Goal: Task Accomplishment & Management: Use online tool/utility

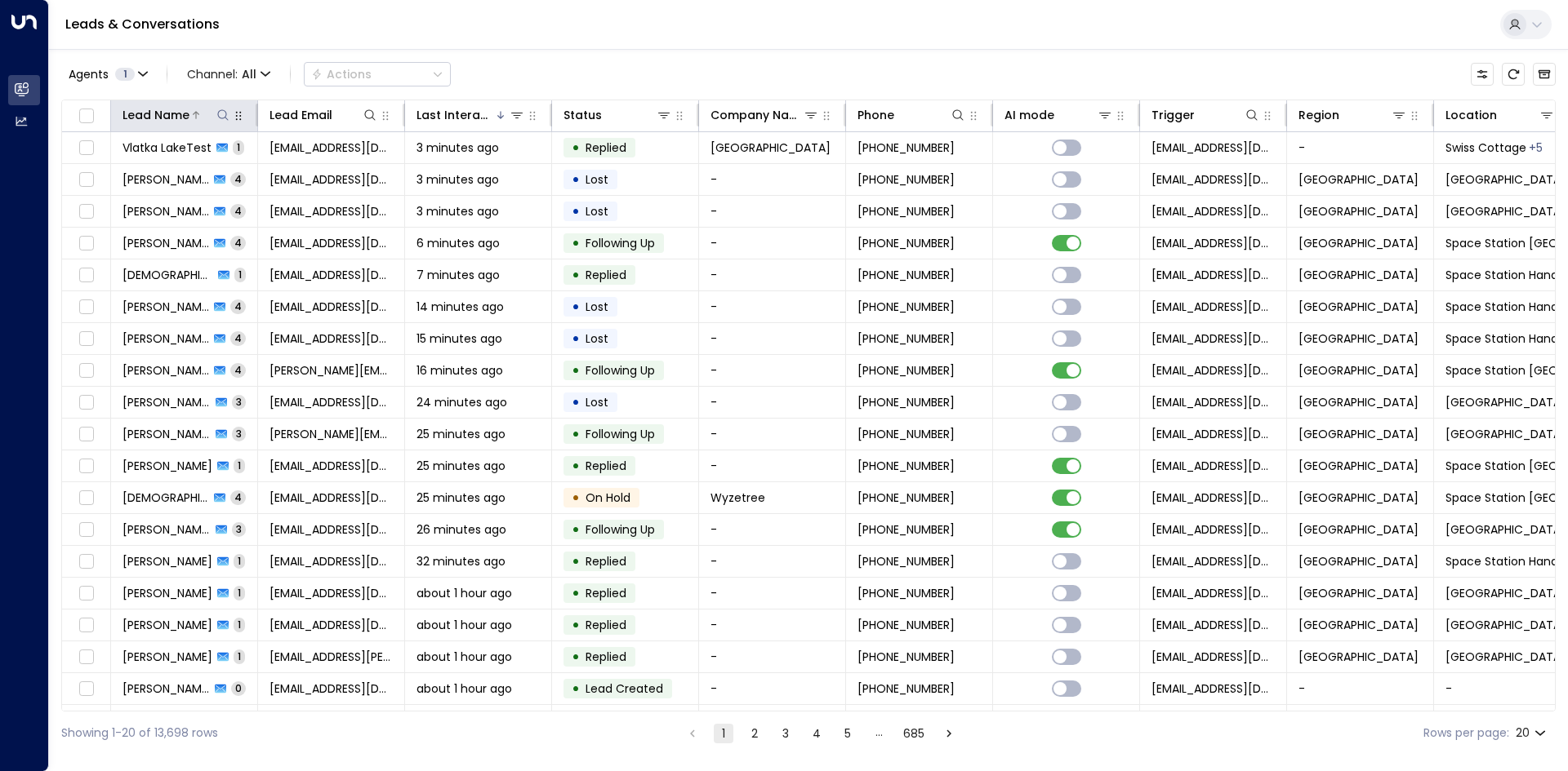
click at [218, 113] on icon at bounding box center [222, 114] width 10 height 10
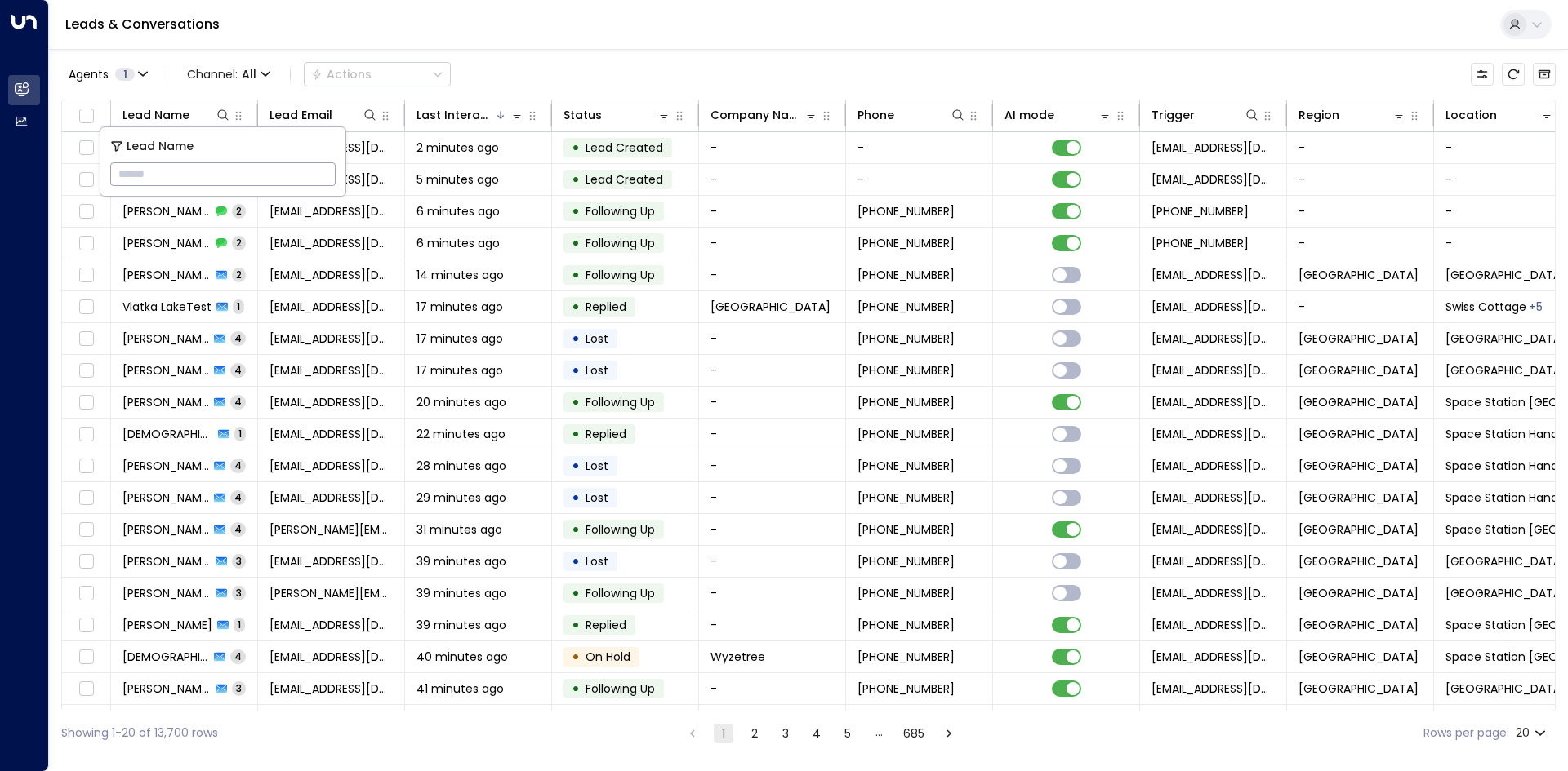
click at [274, 168] on input "text" at bounding box center [222, 174] width 225 height 31
type input "****"
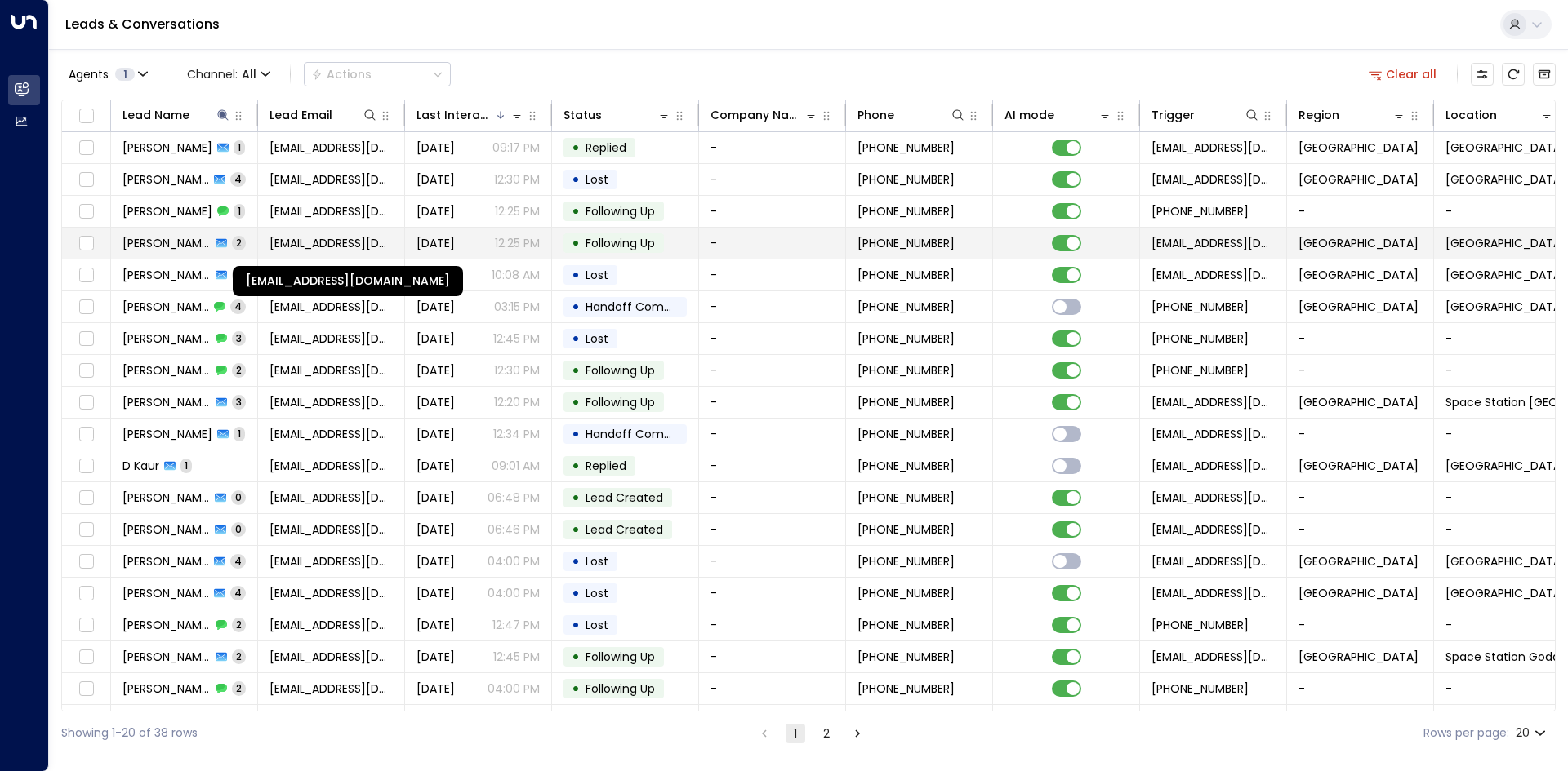
click at [313, 246] on span "[EMAIL_ADDRESS][DOMAIN_NAME]" at bounding box center [331, 243] width 123 height 17
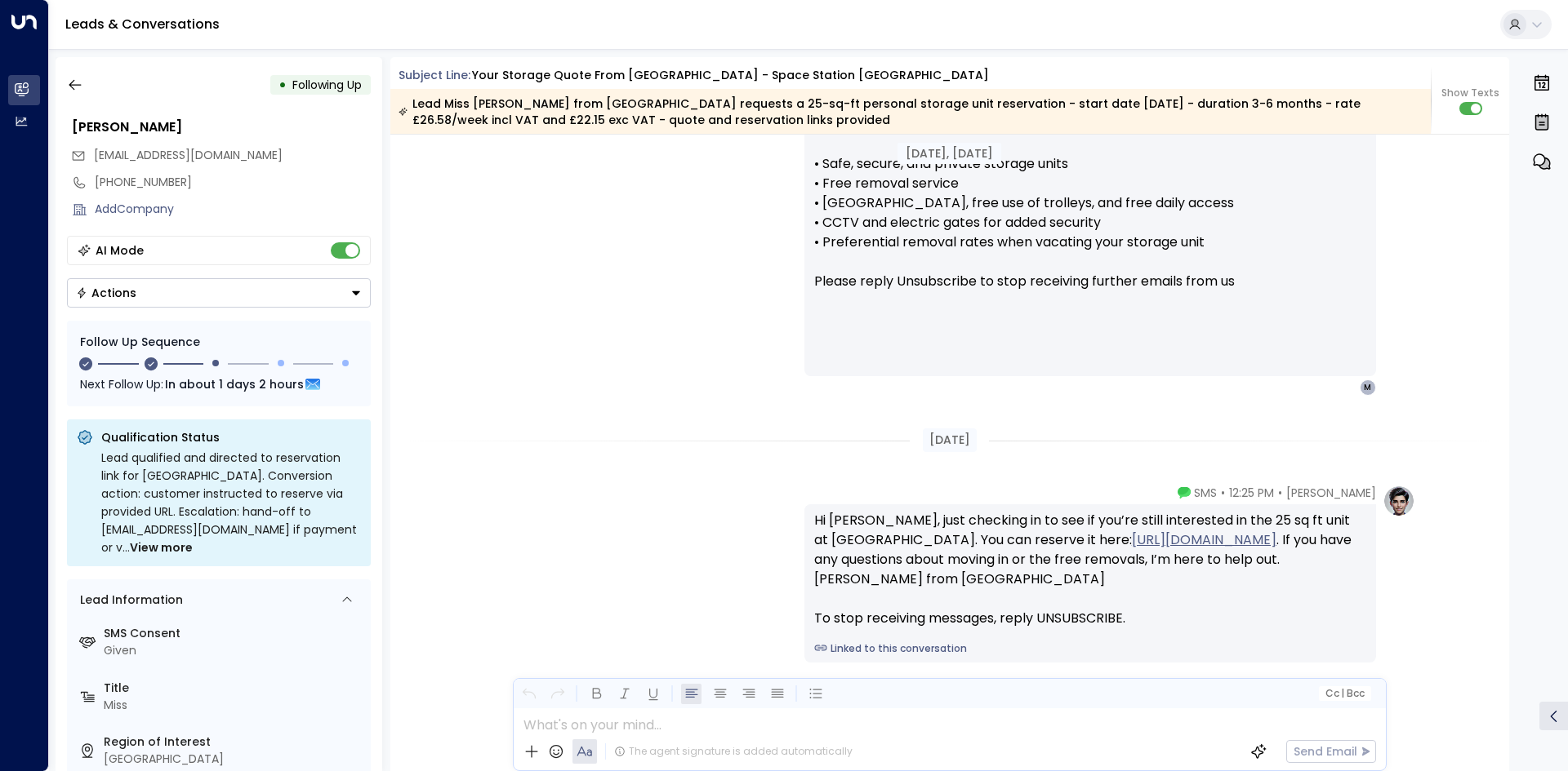
scroll to position [1776, 0]
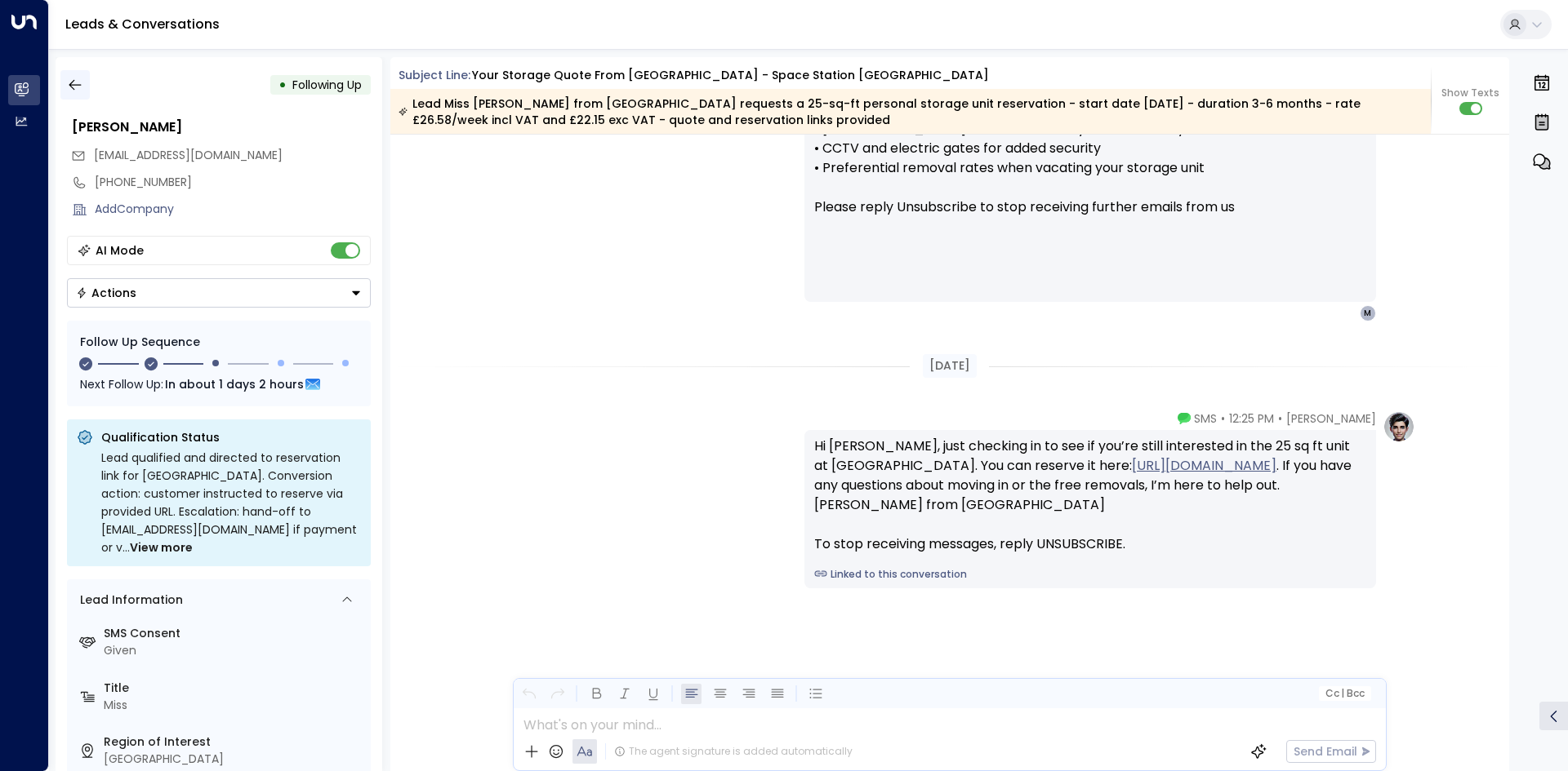
click at [79, 86] on icon "button" at bounding box center [75, 85] width 17 height 17
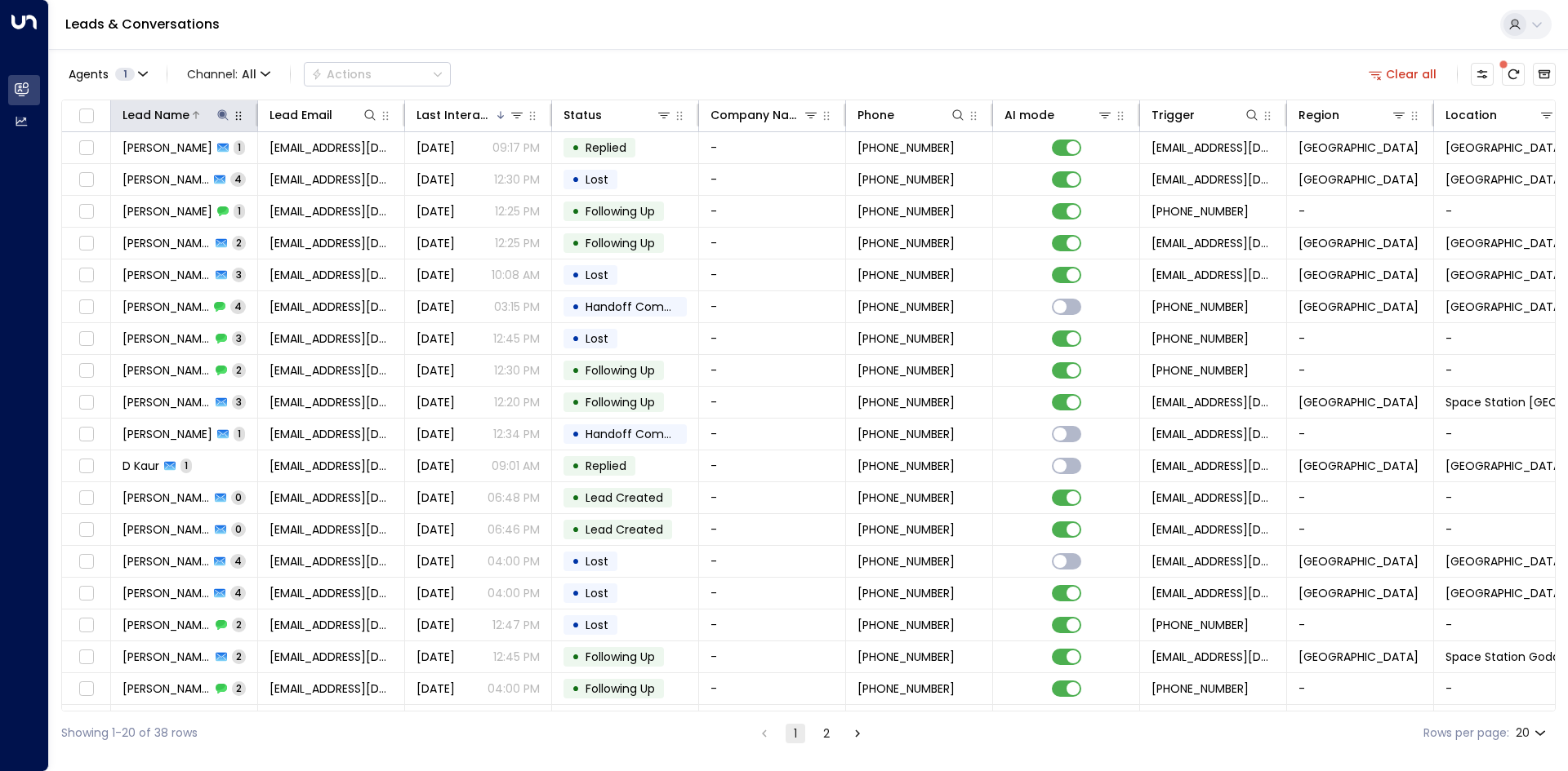
drag, startPoint x: 221, startPoint y: 117, endPoint x: 225, endPoint y: 124, distance: 8.1
click at [225, 124] on div "Lead Name" at bounding box center [176, 115] width 108 height 19
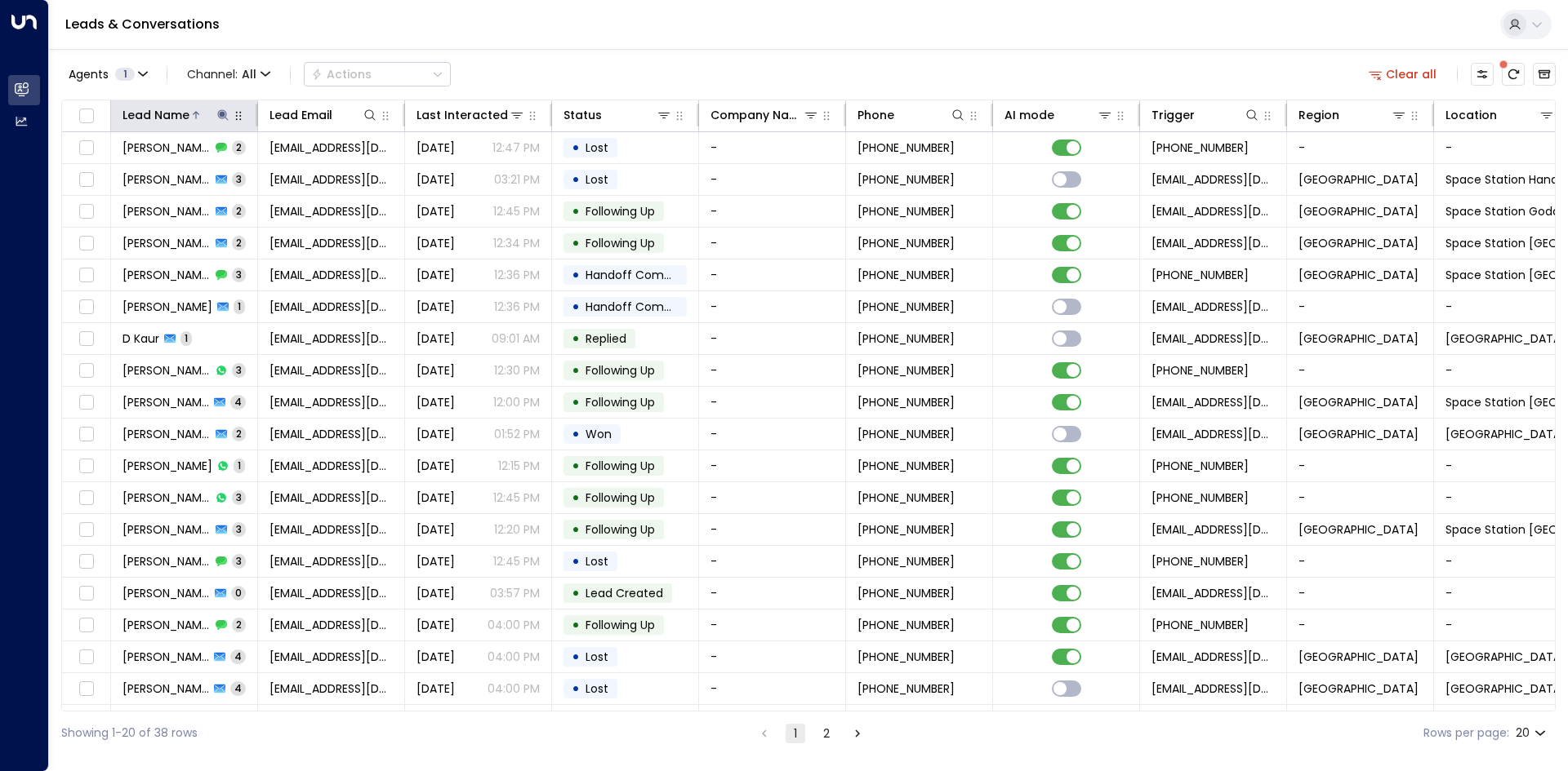
click at [222, 115] on icon at bounding box center [222, 114] width 10 height 10
click at [328, 170] on icon "button" at bounding box center [325, 174] width 10 height 10
click at [242, 173] on input "text" at bounding box center [222, 174] width 225 height 31
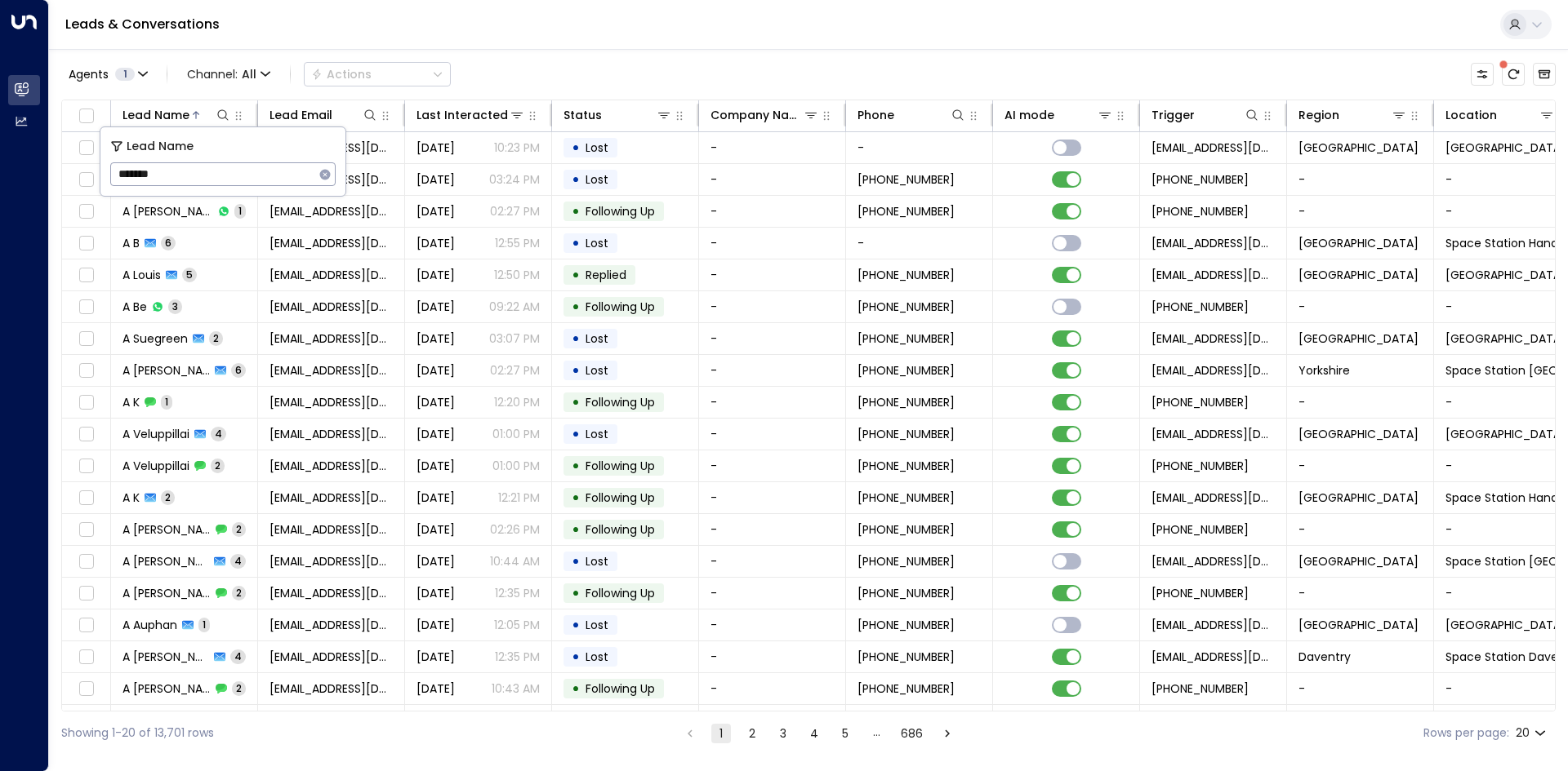
type input "********"
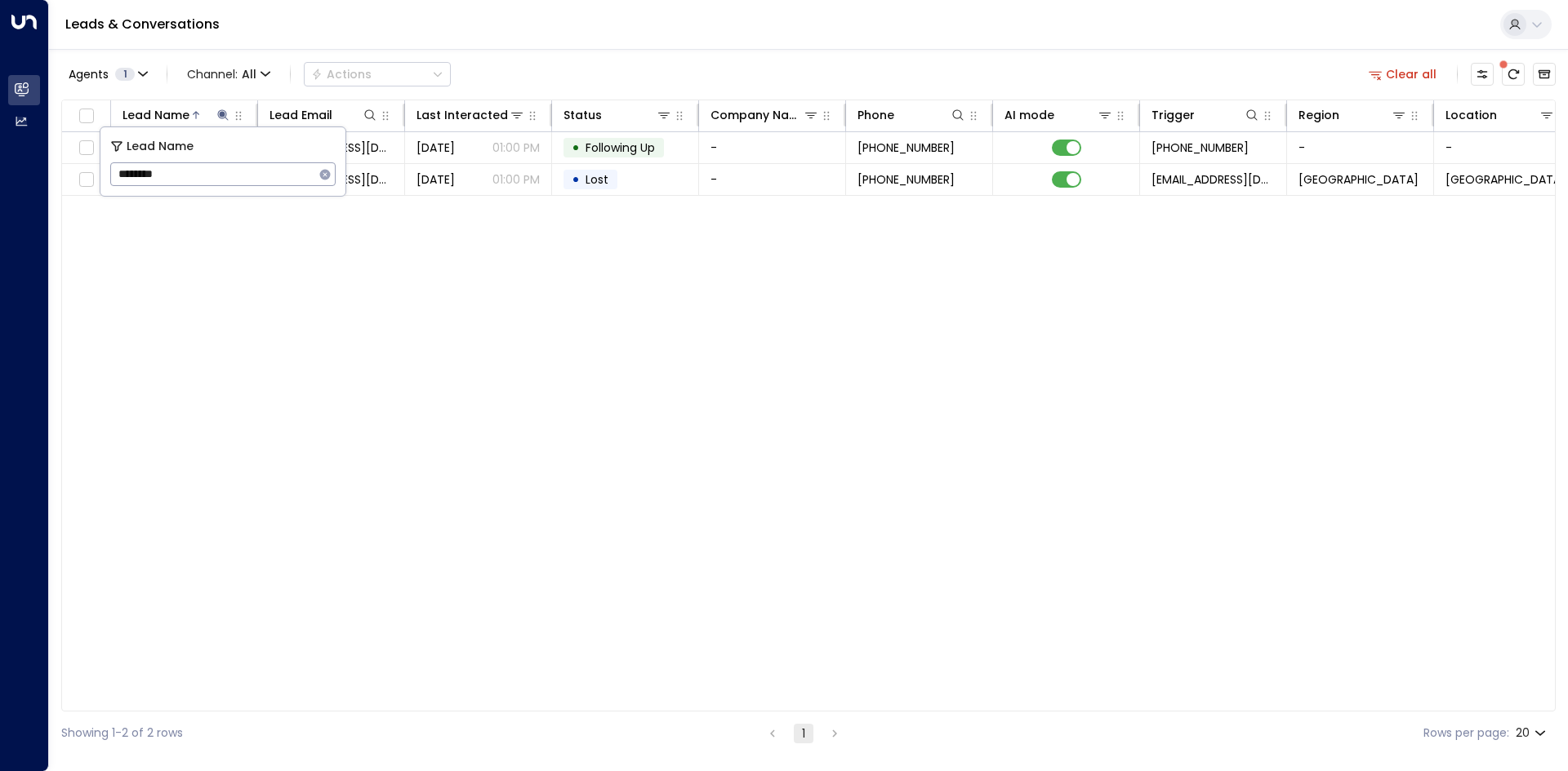
click at [307, 230] on div "Lead Name Lead Email Last Interacted Status Company Name Phone AI mode Trigger …" at bounding box center [809, 405] width 1495 height 612
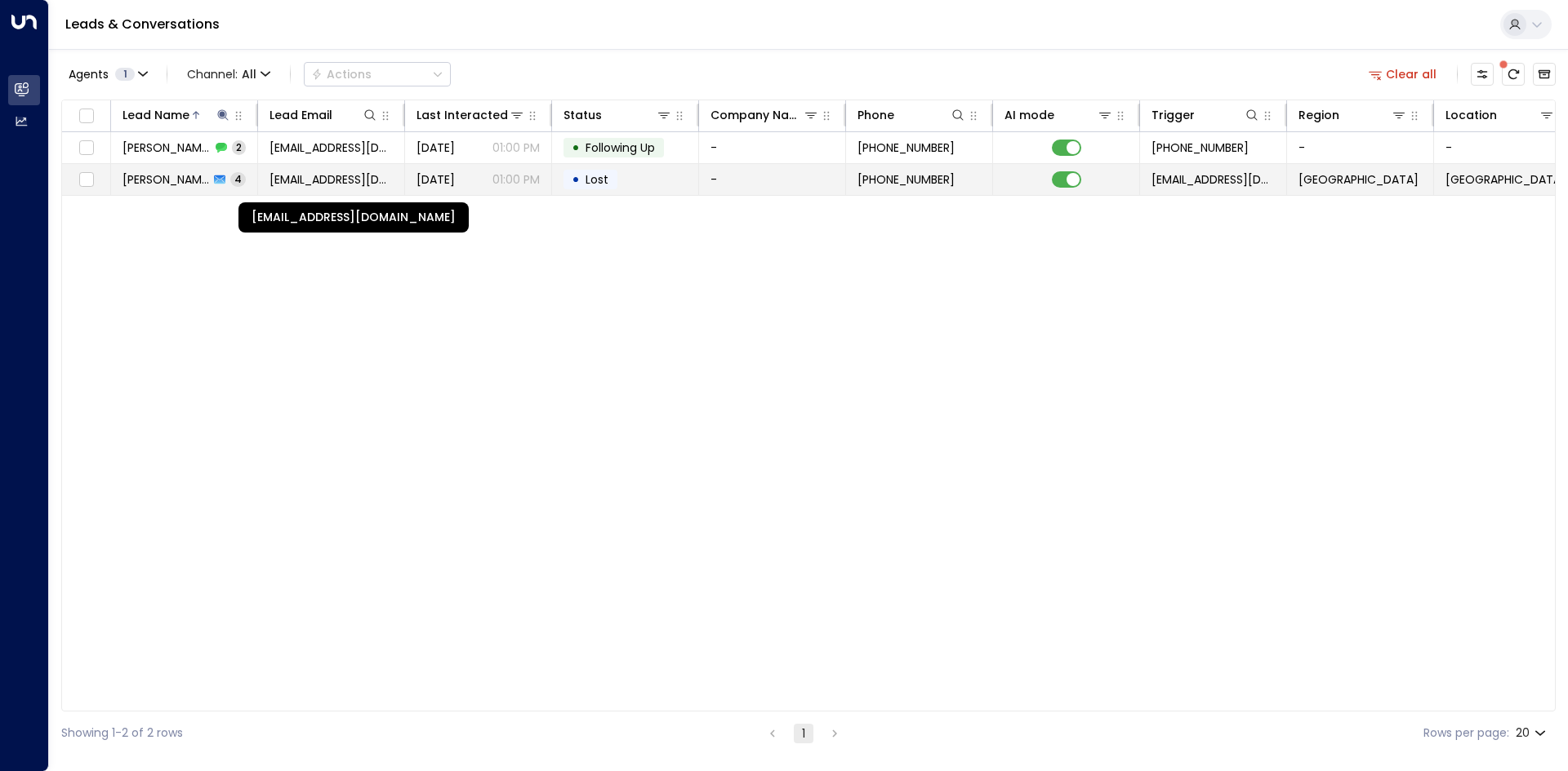
click at [297, 177] on span "[EMAIL_ADDRESS][DOMAIN_NAME]" at bounding box center [331, 180] width 123 height 17
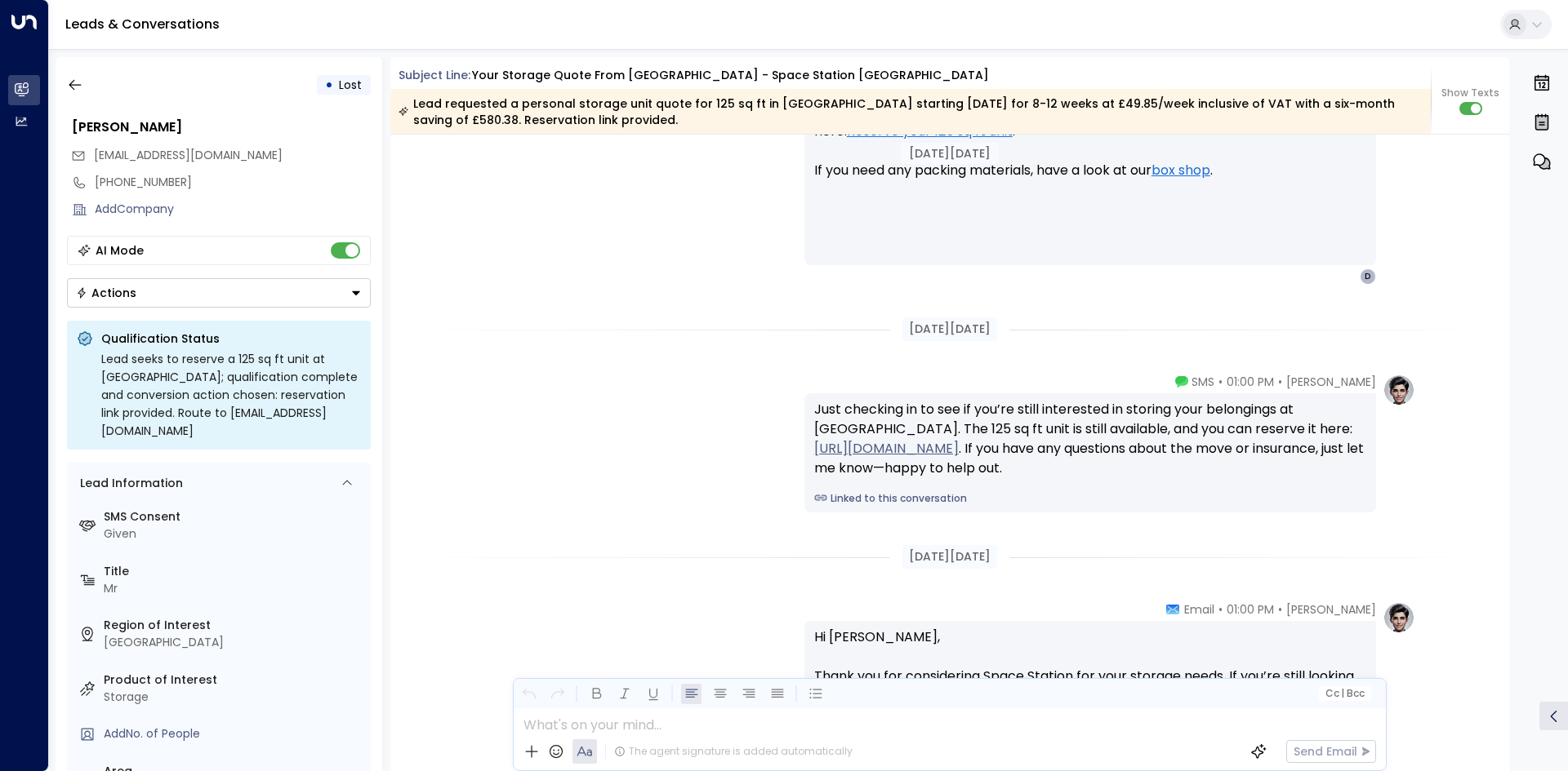
scroll to position [2717, 0]
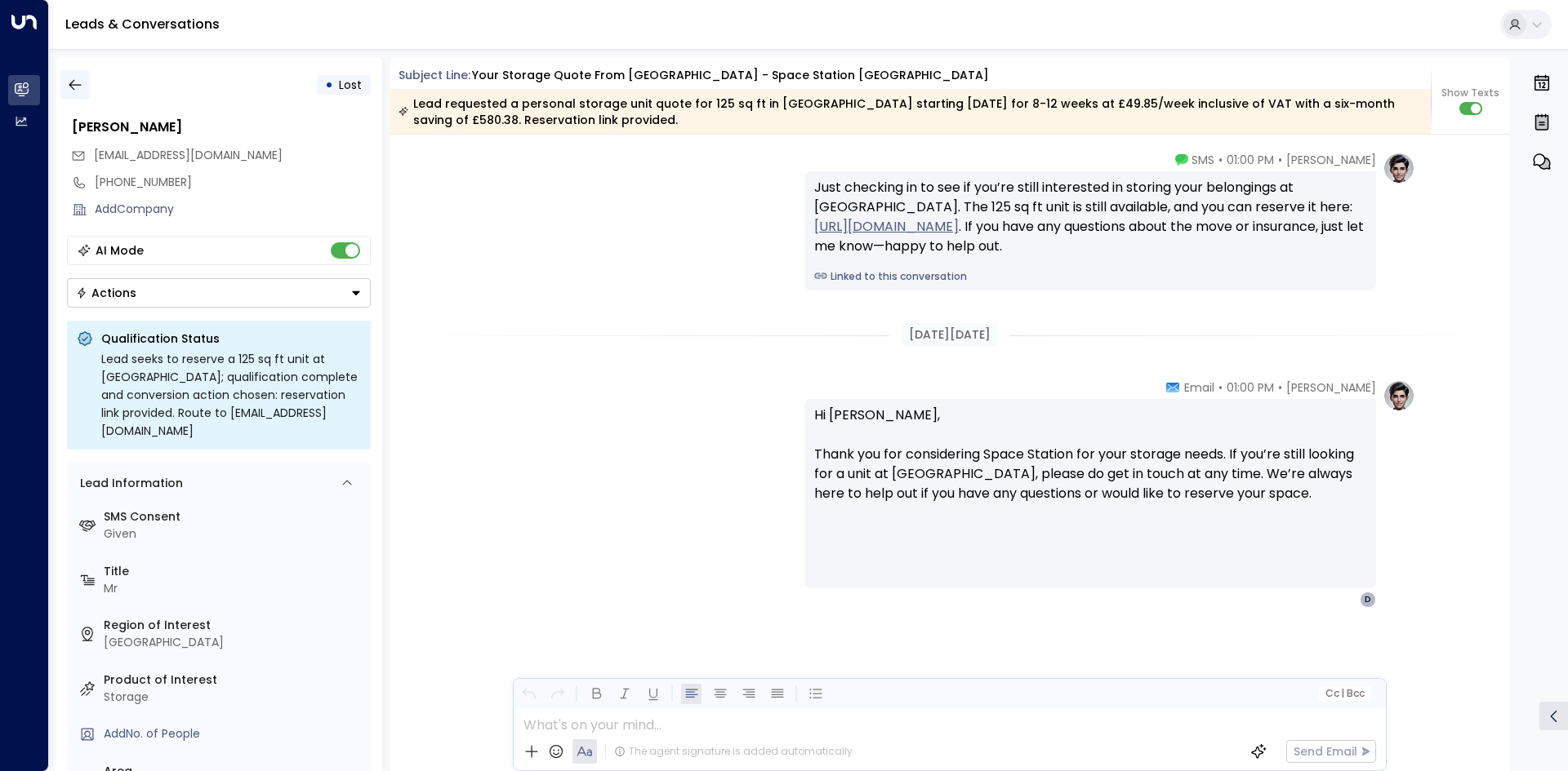
click at [69, 88] on icon "button" at bounding box center [75, 85] width 17 height 17
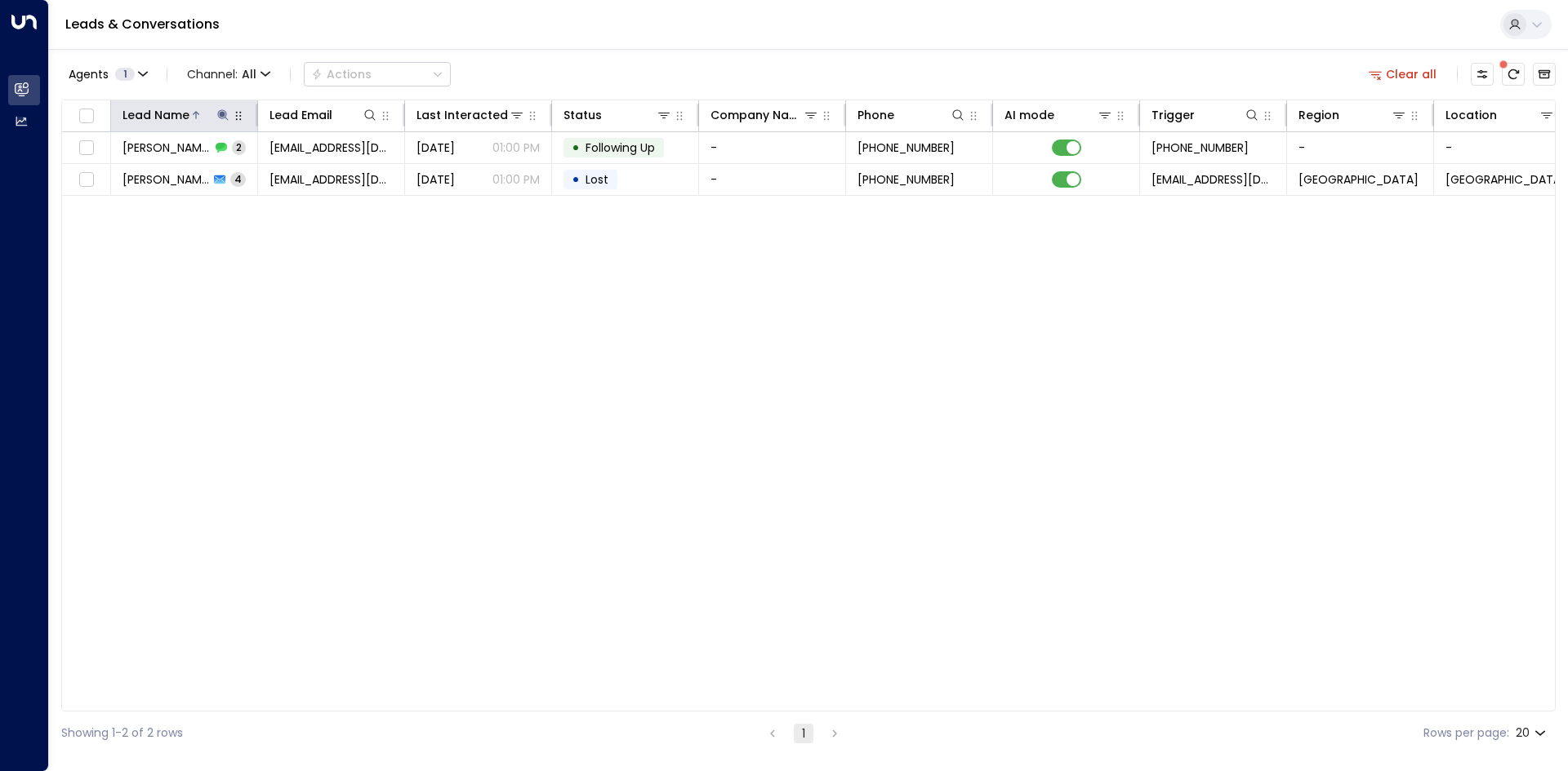
drag, startPoint x: 217, startPoint y: 114, endPoint x: 233, endPoint y: 120, distance: 17.1
click at [220, 114] on icon at bounding box center [223, 115] width 13 height 13
drag, startPoint x: 322, startPoint y: 168, endPoint x: 301, endPoint y: 173, distance: 21.6
click at [318, 169] on button "button" at bounding box center [325, 174] width 21 height 21
click at [171, 180] on input "text" at bounding box center [222, 174] width 225 height 31
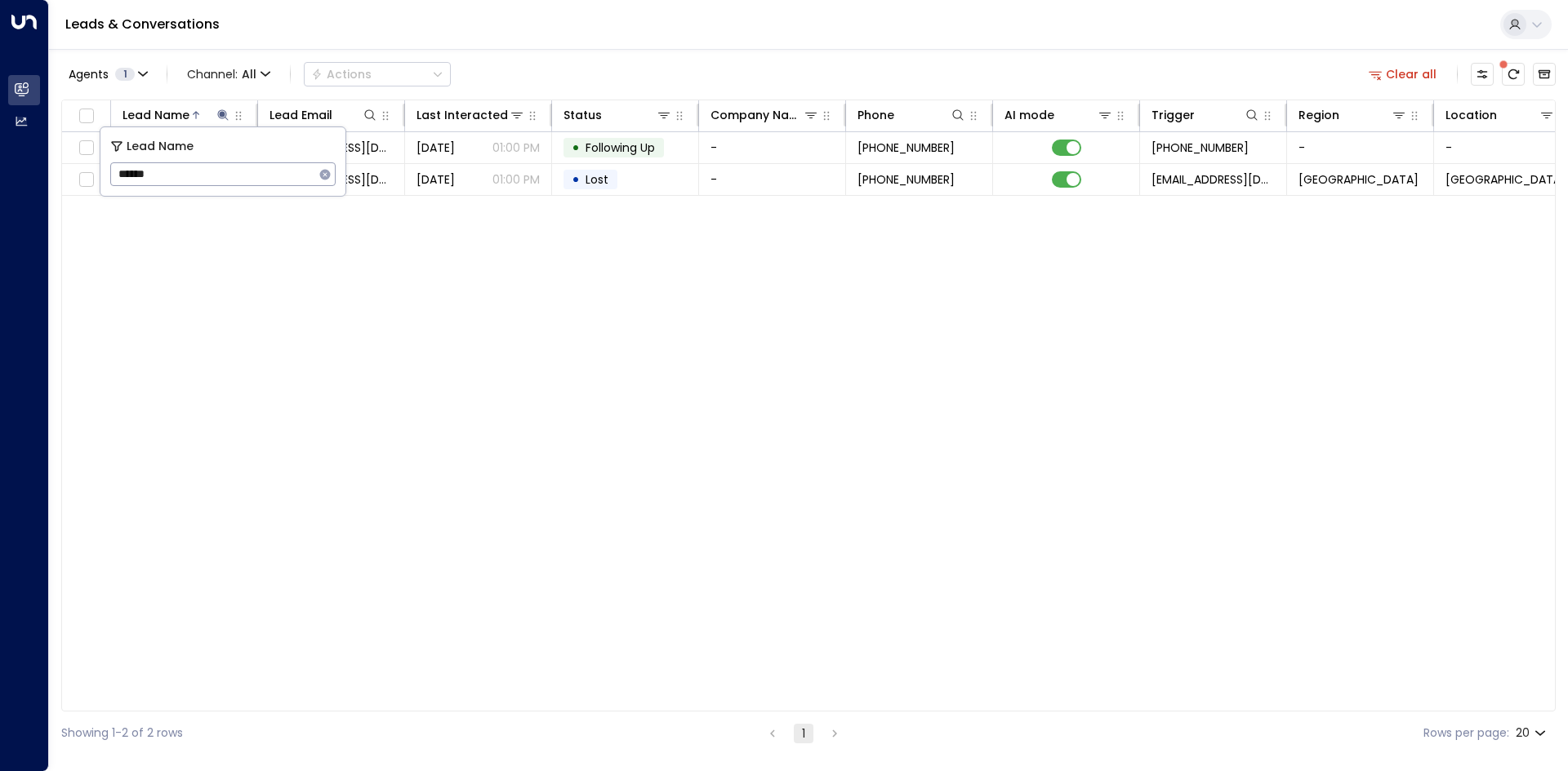
type input "*******"
click at [245, 389] on div "Lead Name Lead Email Last Interacted Status Company Name Phone AI mode Trigger …" at bounding box center [809, 405] width 1495 height 612
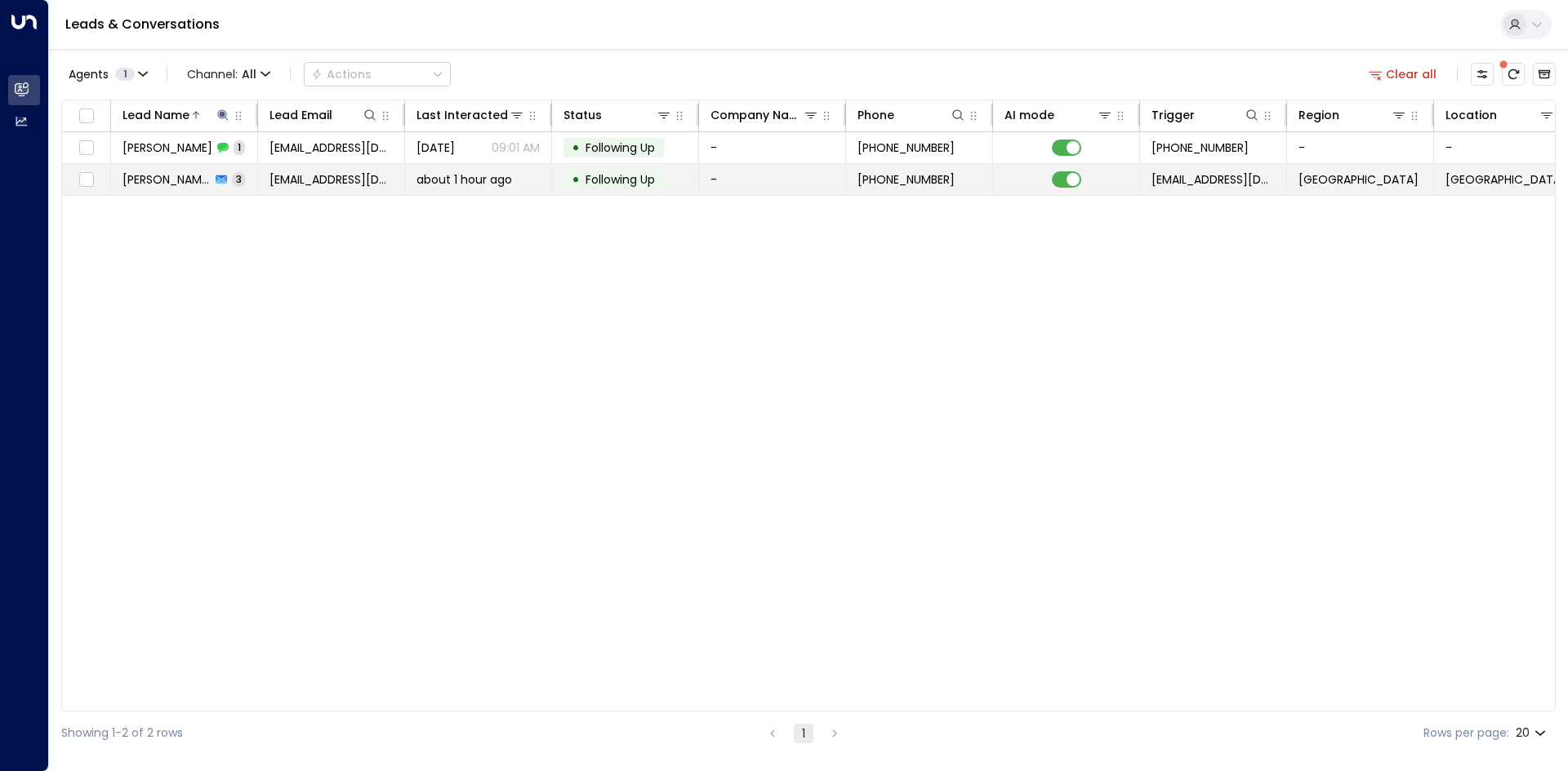
click at [233, 175] on td "[PERSON_NAME] 3" at bounding box center [184, 180] width 147 height 31
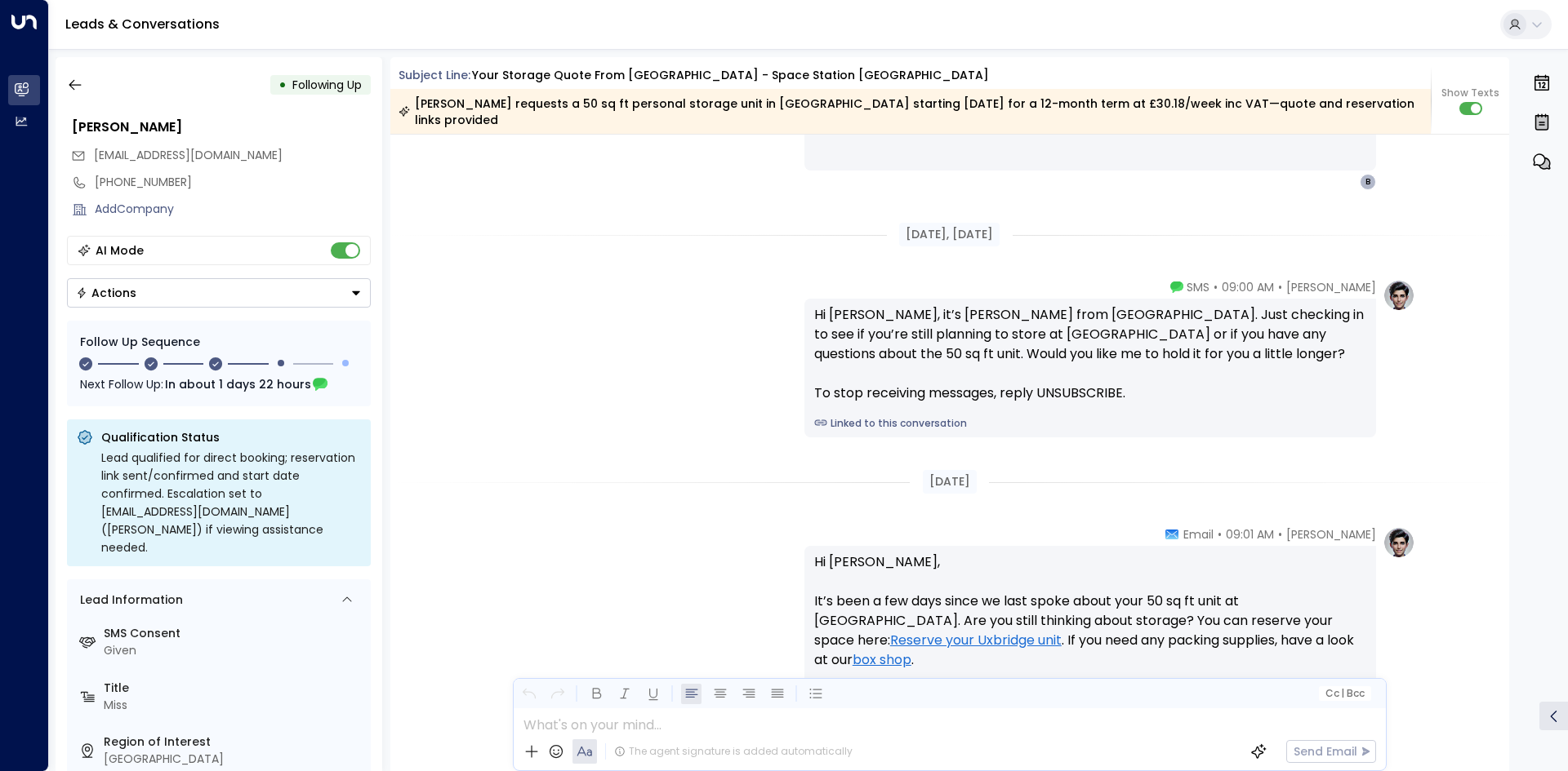
scroll to position [1822, 0]
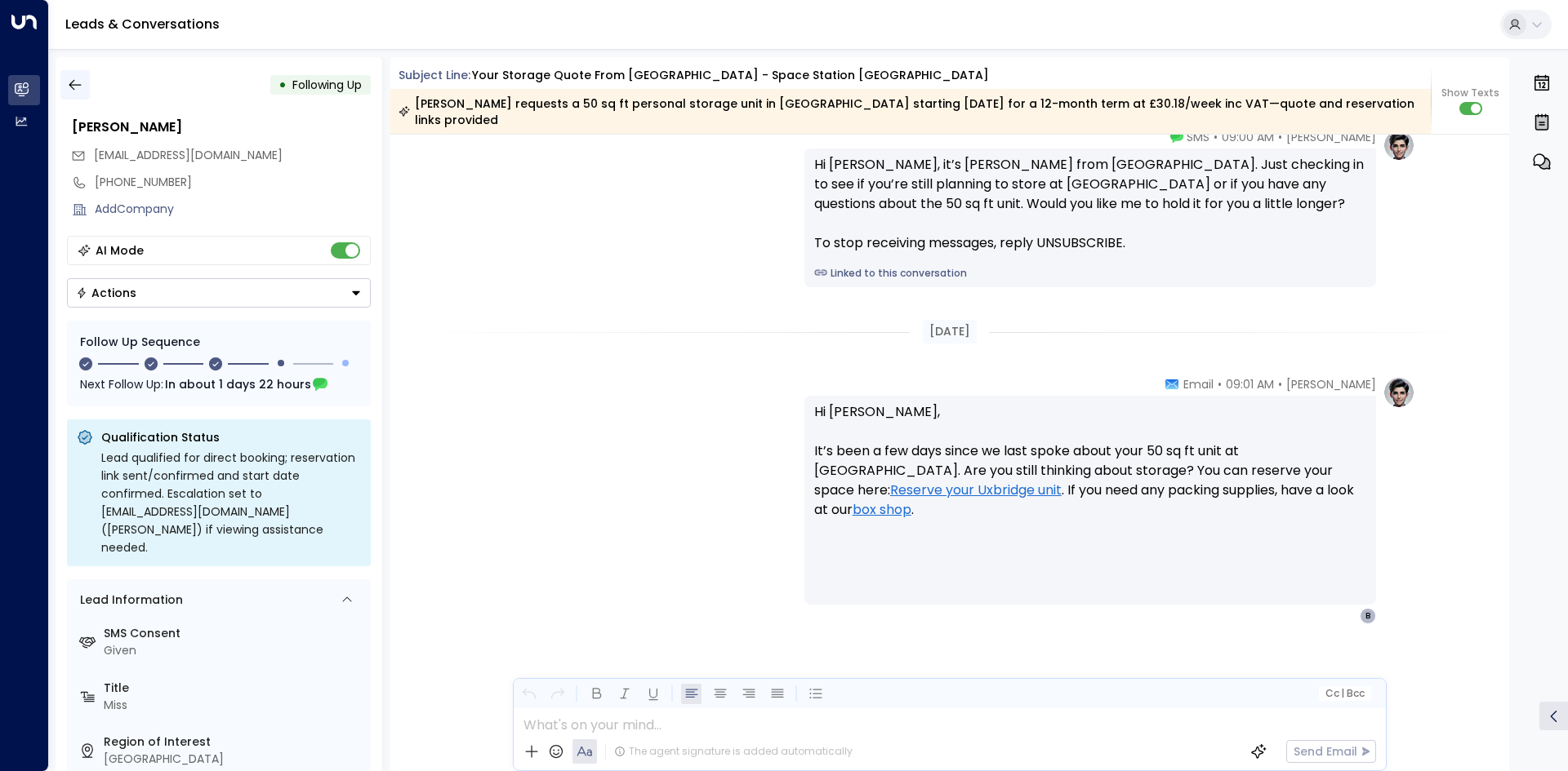
click at [70, 84] on icon "button" at bounding box center [74, 84] width 12 height 10
